Goal: Find specific page/section: Find specific page/section

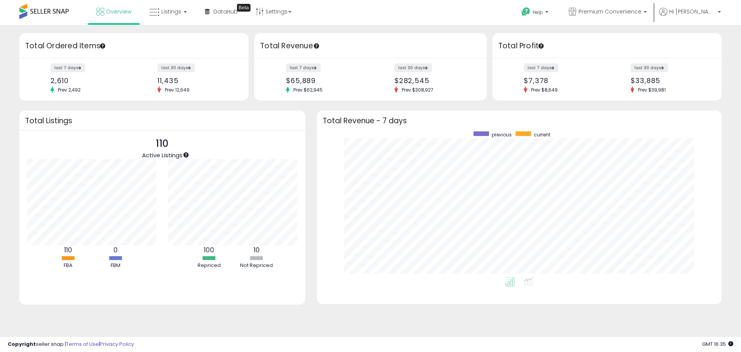
scroll to position [146, 390]
click at [163, 7] on link "Listings" at bounding box center [168, 11] width 49 height 23
click at [161, 39] on icon at bounding box center [174, 38] width 34 height 10
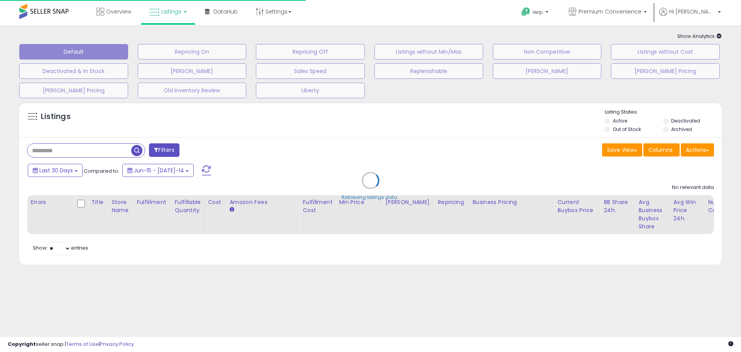
click at [57, 146] on div "Retrieving listings data.." at bounding box center [371, 186] width 714 height 176
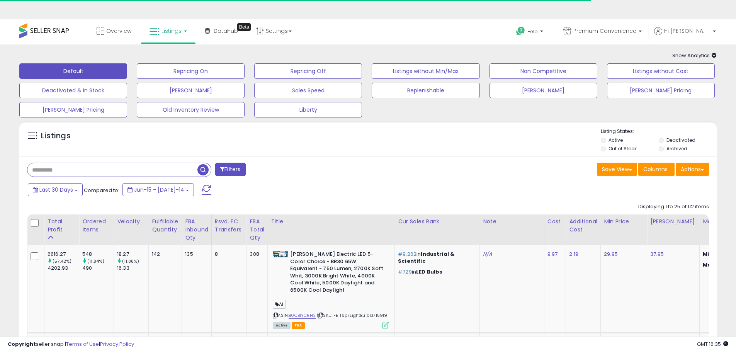
paste input "**********"
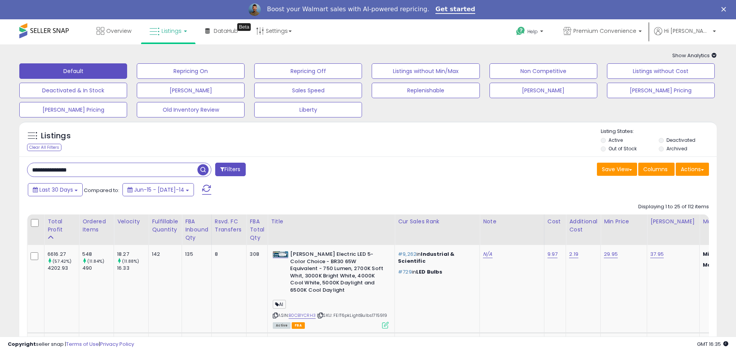
type input "**********"
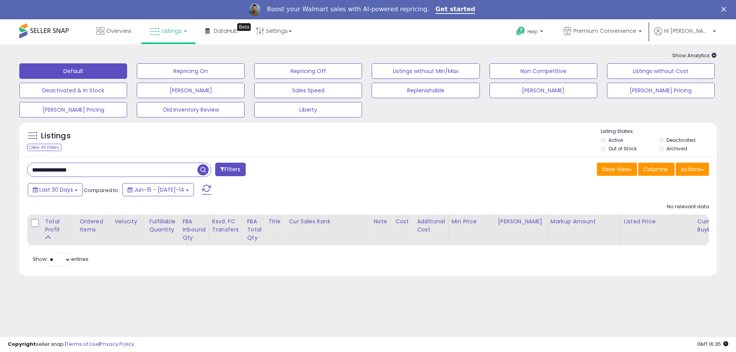
drag, startPoint x: 665, startPoint y: 152, endPoint x: 664, endPoint y: 148, distance: 4.3
click at [665, 151] on li "Archived" at bounding box center [686, 149] width 57 height 8
click at [661, 137] on li "Deactivated" at bounding box center [686, 141] width 57 height 8
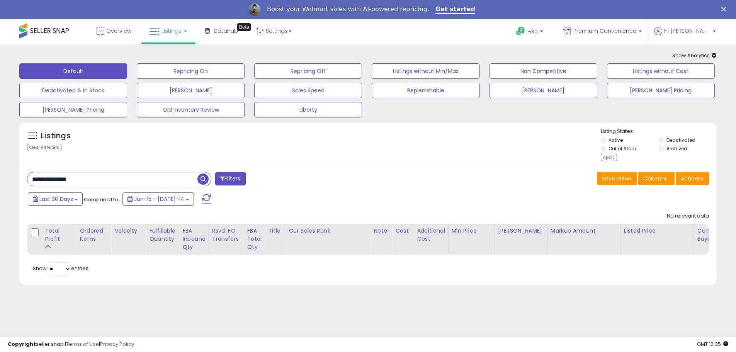
drag, startPoint x: 609, startPoint y: 158, endPoint x: 573, endPoint y: 170, distance: 37.9
click at [609, 158] on div "Apply" at bounding box center [608, 157] width 16 height 7
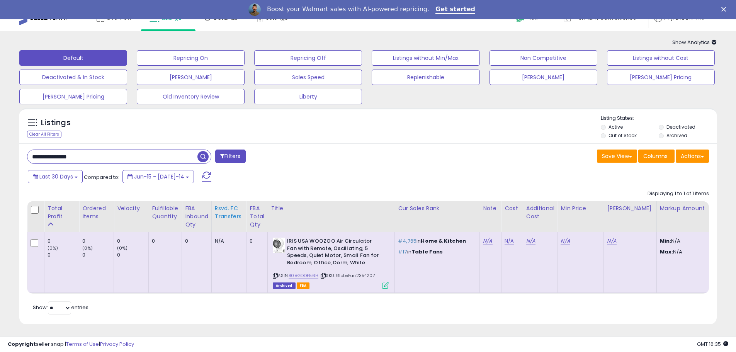
scroll to position [20, 0]
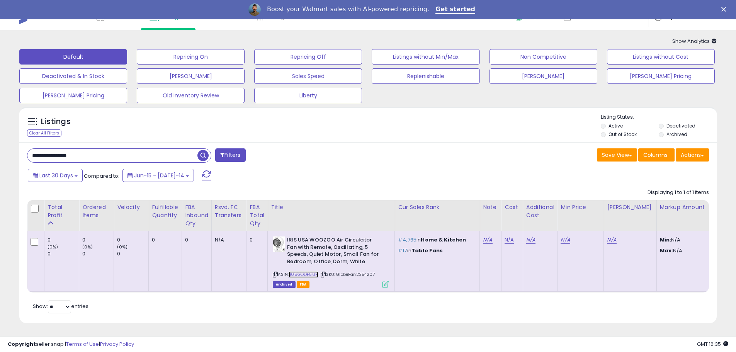
click at [298, 271] on link "B08GDDF56H" at bounding box center [303, 274] width 30 height 7
